Goal: Task Accomplishment & Management: Use online tool/utility

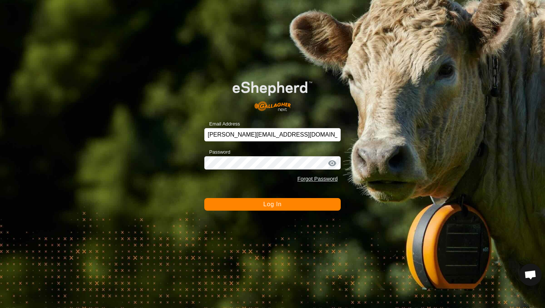
click at [297, 214] on div "Email Address [PERSON_NAME][EMAIL_ADDRESS][DOMAIN_NAME] Password Forgot Passwor…" at bounding box center [272, 154] width 545 height 308
click at [298, 209] on button "Log In" at bounding box center [272, 204] width 136 height 13
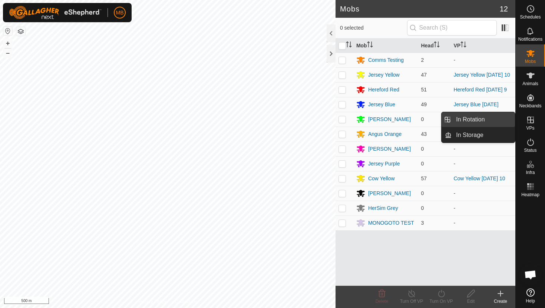
click at [473, 117] on link "In Rotation" at bounding box center [482, 119] width 63 height 15
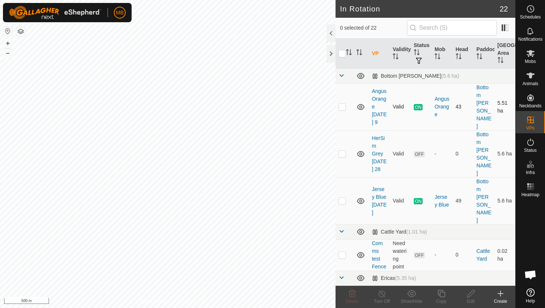
click at [342, 104] on p-checkbox at bounding box center [341, 107] width 7 height 6
checkbox input "true"
click at [442, 293] on icon at bounding box center [440, 293] width 9 height 9
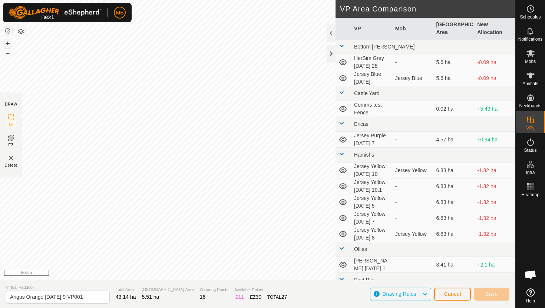
click at [10, 44] on button "+" at bounding box center [7, 43] width 9 height 9
click at [6, 41] on button "+" at bounding box center [7, 43] width 9 height 9
click at [8, 43] on button "+" at bounding box center [7, 43] width 9 height 9
click at [131, 20] on div "MB Schedules Notifications Mobs Animals Neckbands VPs Status Infra Heatmap Help…" at bounding box center [272, 154] width 545 height 308
click at [12, 41] on div "+ –" at bounding box center [8, 48] width 10 height 19
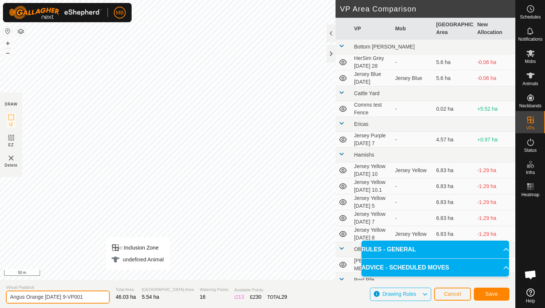
click at [91, 298] on input "Angus Orange Thursday 9-VP001" at bounding box center [58, 297] width 104 height 13
type input "Angus Orange [DATE] 10"
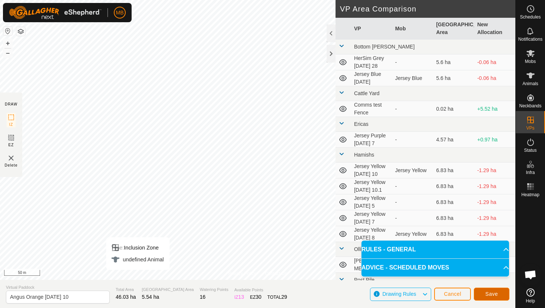
click at [489, 293] on span "Save" at bounding box center [491, 294] width 13 height 6
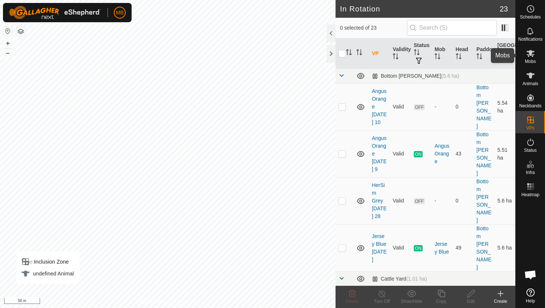
click at [530, 54] on icon at bounding box center [530, 53] width 8 height 7
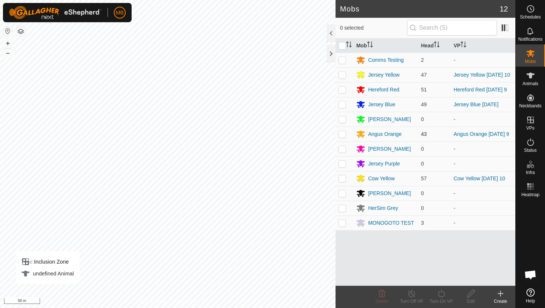
click at [341, 135] on p-checkbox at bounding box center [341, 134] width 7 height 6
checkbox input "true"
click at [441, 292] on icon at bounding box center [440, 293] width 9 height 9
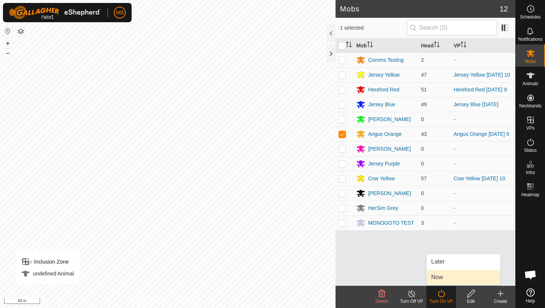
click at [439, 279] on link "Now" at bounding box center [462, 277] width 73 height 15
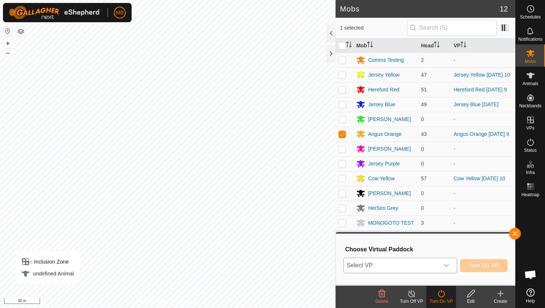
click at [448, 260] on div "dropdown trigger" at bounding box center [446, 265] width 15 height 15
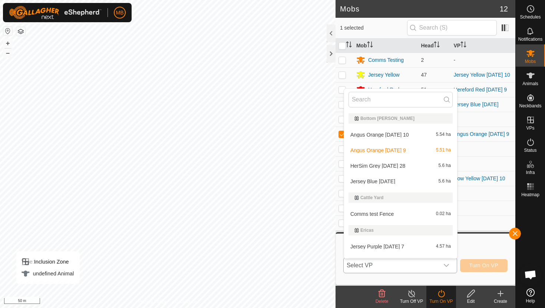
click at [416, 136] on li "Angus Orange Friday 10 5.54 ha" at bounding box center [400, 134] width 113 height 15
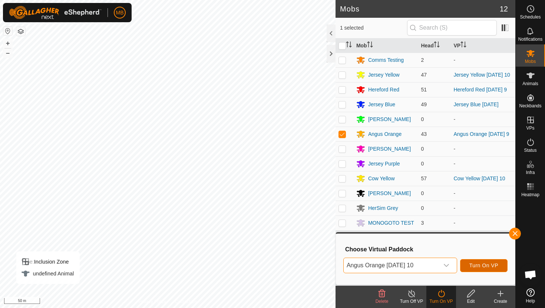
click at [478, 264] on span "Turn On VP" at bounding box center [483, 266] width 29 height 6
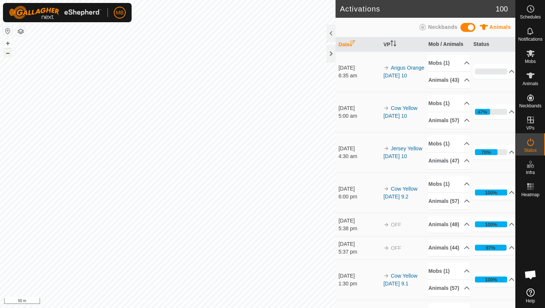
click at [8, 56] on button "–" at bounding box center [7, 53] width 9 height 9
click at [530, 146] on icon at bounding box center [530, 142] width 9 height 9
click at [530, 10] on icon at bounding box center [530, 8] width 9 height 9
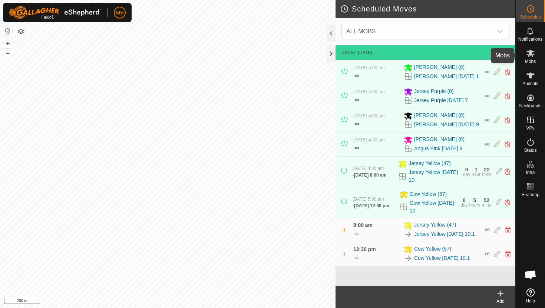
click at [529, 56] on icon at bounding box center [530, 53] width 9 height 9
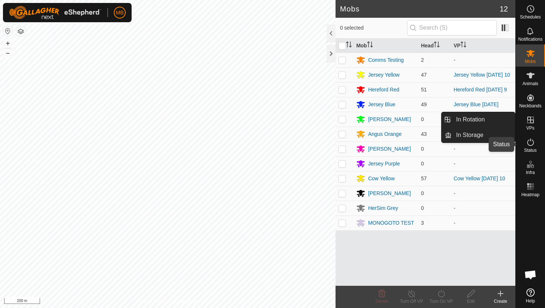
click at [531, 143] on icon at bounding box center [530, 142] width 9 height 9
